Goal: Task Accomplishment & Management: Use online tool/utility

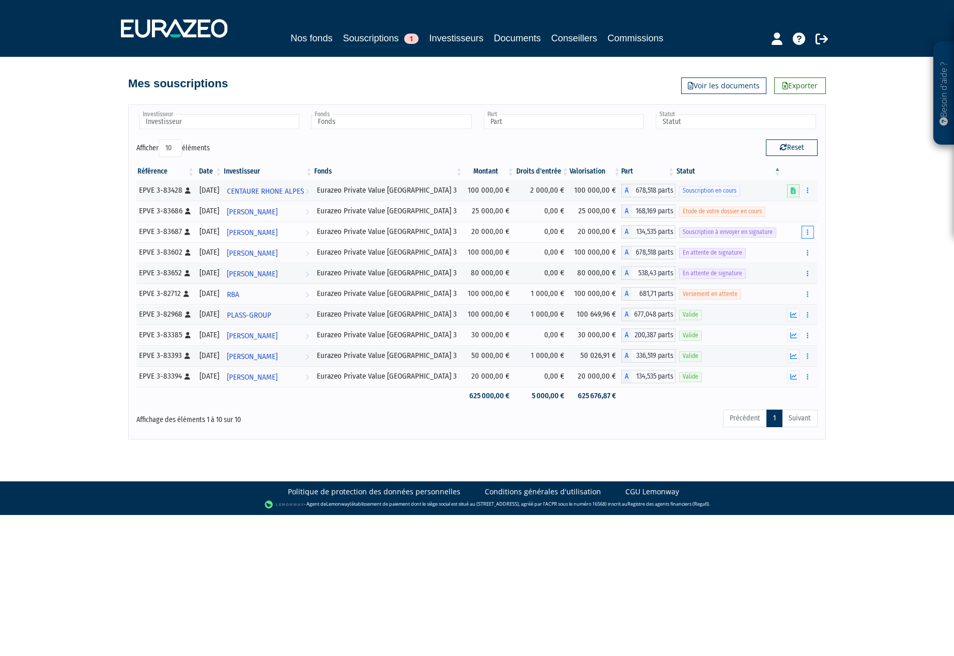
click at [802, 232] on button "button" at bounding box center [807, 232] width 12 height 13
click at [787, 248] on link "Envoyer à signer" at bounding box center [781, 250] width 59 height 17
click at [806, 210] on icon "button" at bounding box center [807, 211] width 2 height 7
click at [775, 229] on link "Envoyer à signer" at bounding box center [781, 230] width 59 height 17
